Goal: Answer question/provide support

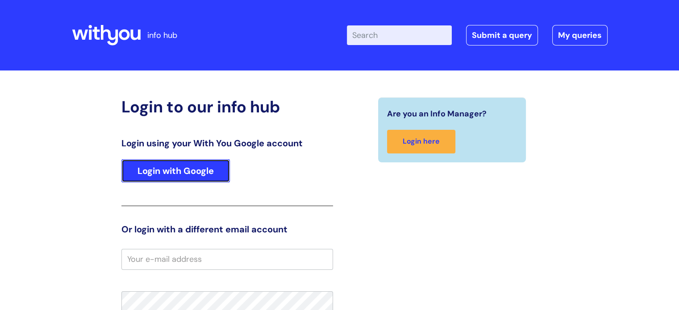
click at [221, 164] on link "Login with Google" at bounding box center [175, 170] width 108 height 23
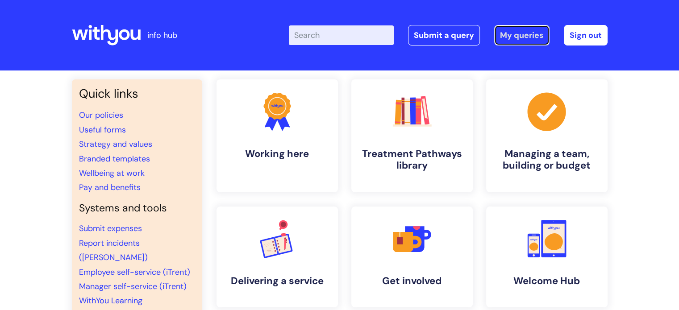
click at [524, 37] on link "My queries" at bounding box center [521, 35] width 55 height 21
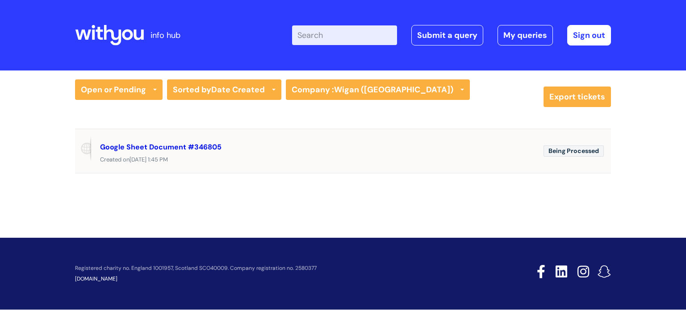
click at [187, 148] on link "Google Sheet Document #346805" at bounding box center [160, 146] width 121 height 9
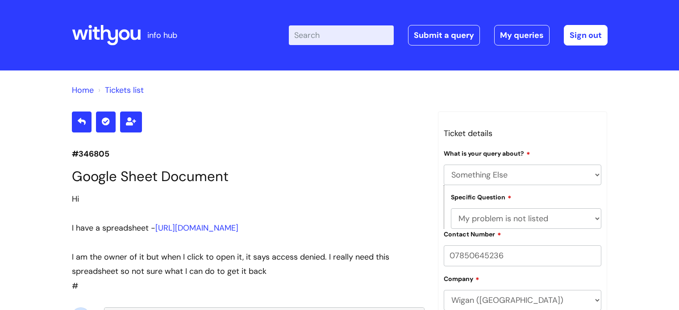
select select "Something Else"
select select "My problem is not listed"
click at [78, 89] on link "Home" at bounding box center [83, 90] width 22 height 11
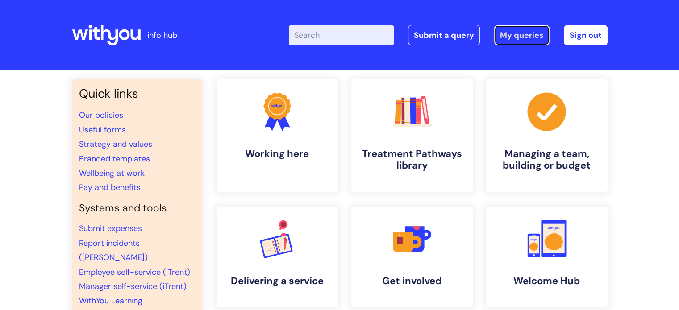
click at [500, 40] on link "My queries" at bounding box center [521, 35] width 55 height 21
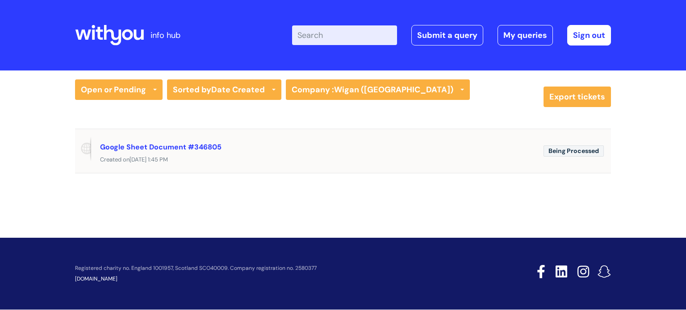
click at [436, 153] on div "Google Sheet Document #346805" at bounding box center [318, 147] width 436 height 14
click at [121, 150] on link "Google Sheet Document #346805" at bounding box center [160, 146] width 121 height 9
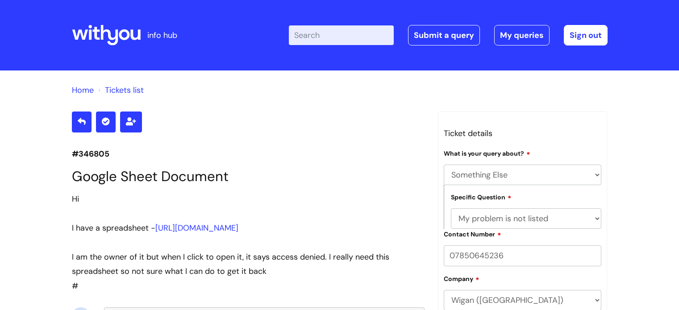
select select "Something Else"
select select "My problem is not listed"
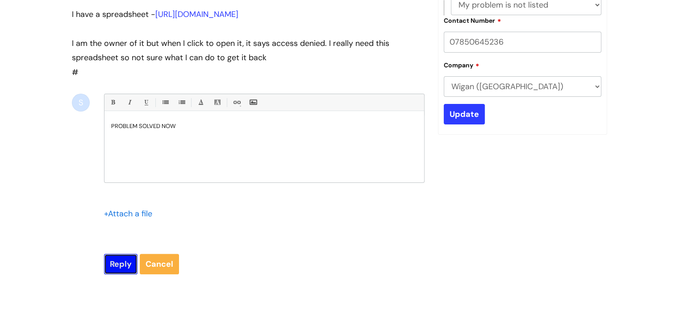
click at [117, 274] on input "Reply" at bounding box center [120, 264] width 33 height 21
type input "Please Wait..."
